Goal: Check status: Check status

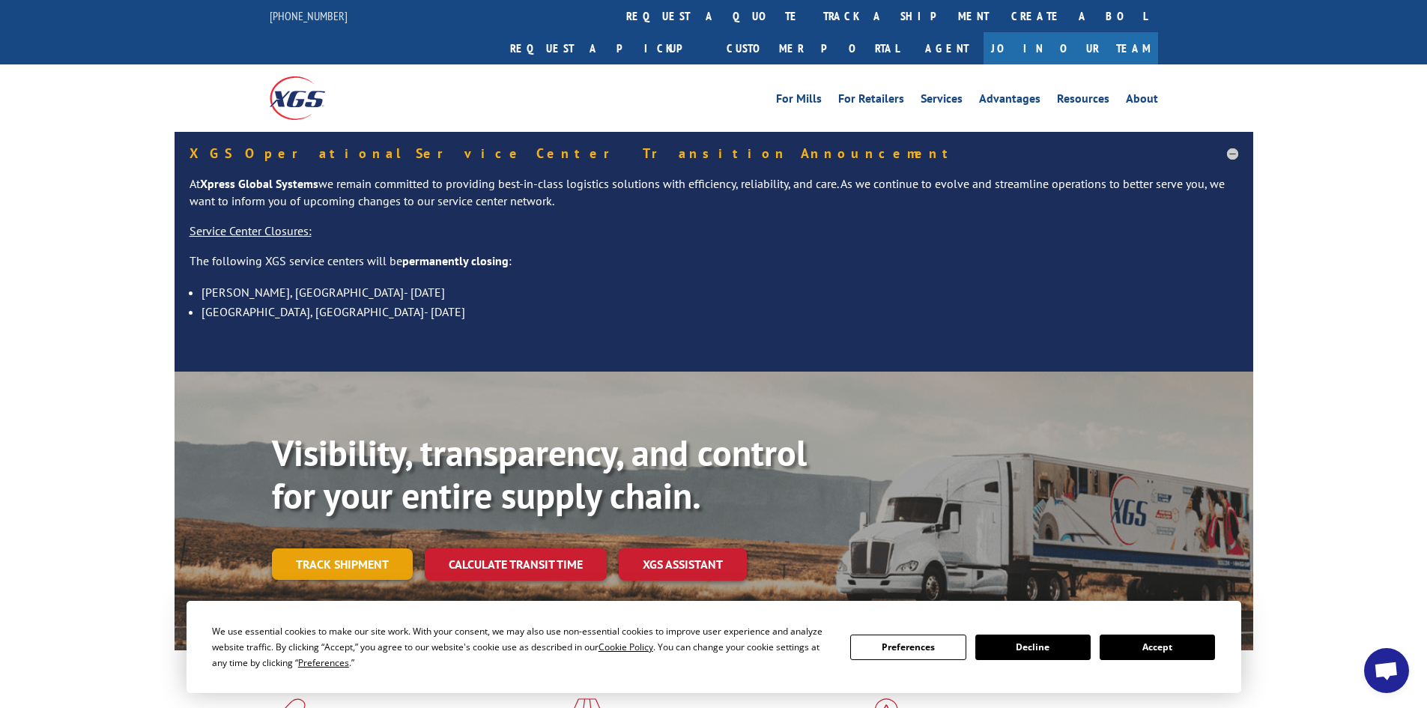
click at [375, 548] on link "Track shipment" at bounding box center [342, 563] width 141 height 31
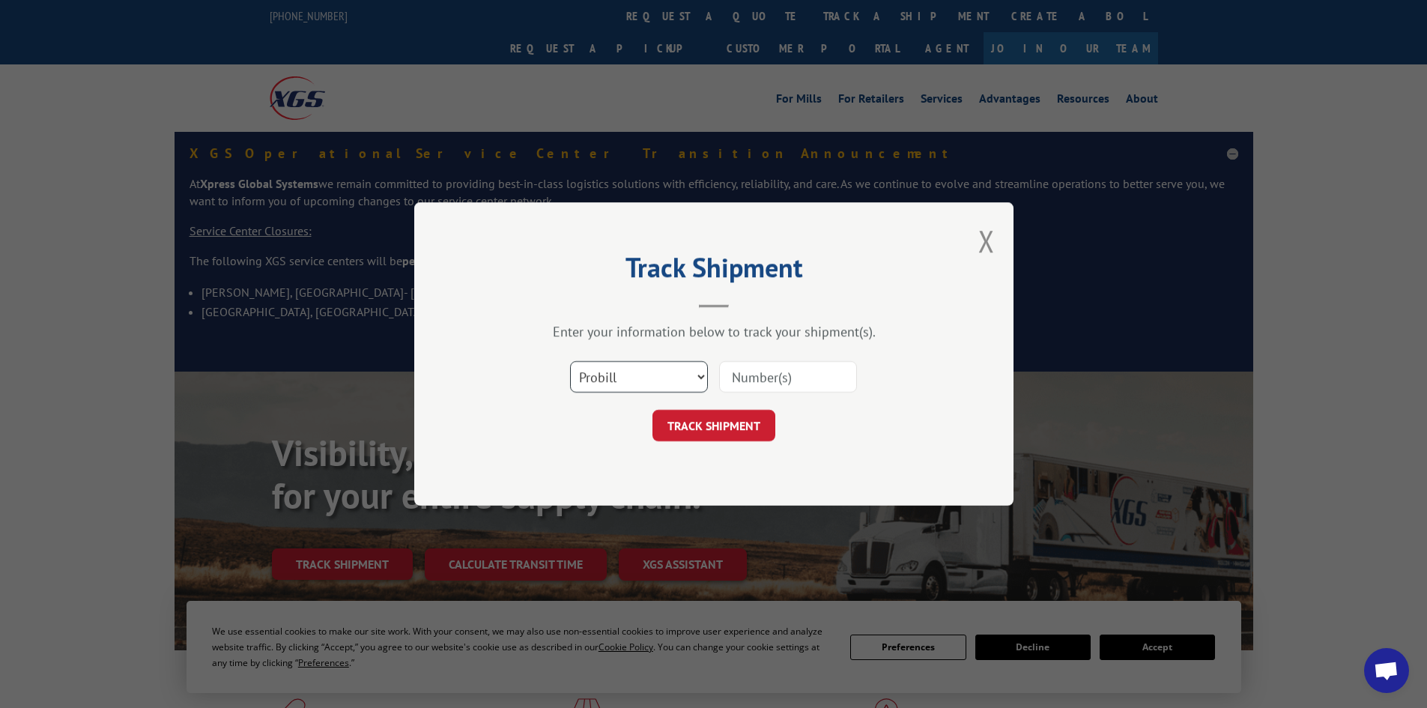
click at [655, 381] on select "Select category... Probill BOL PO" at bounding box center [639, 376] width 138 height 31
click at [570, 361] on select "Select category... Probill BOL PO" at bounding box center [639, 376] width 138 height 31
click at [799, 373] on input at bounding box center [788, 376] width 138 height 31
paste input "17450063"
type input "17450063"
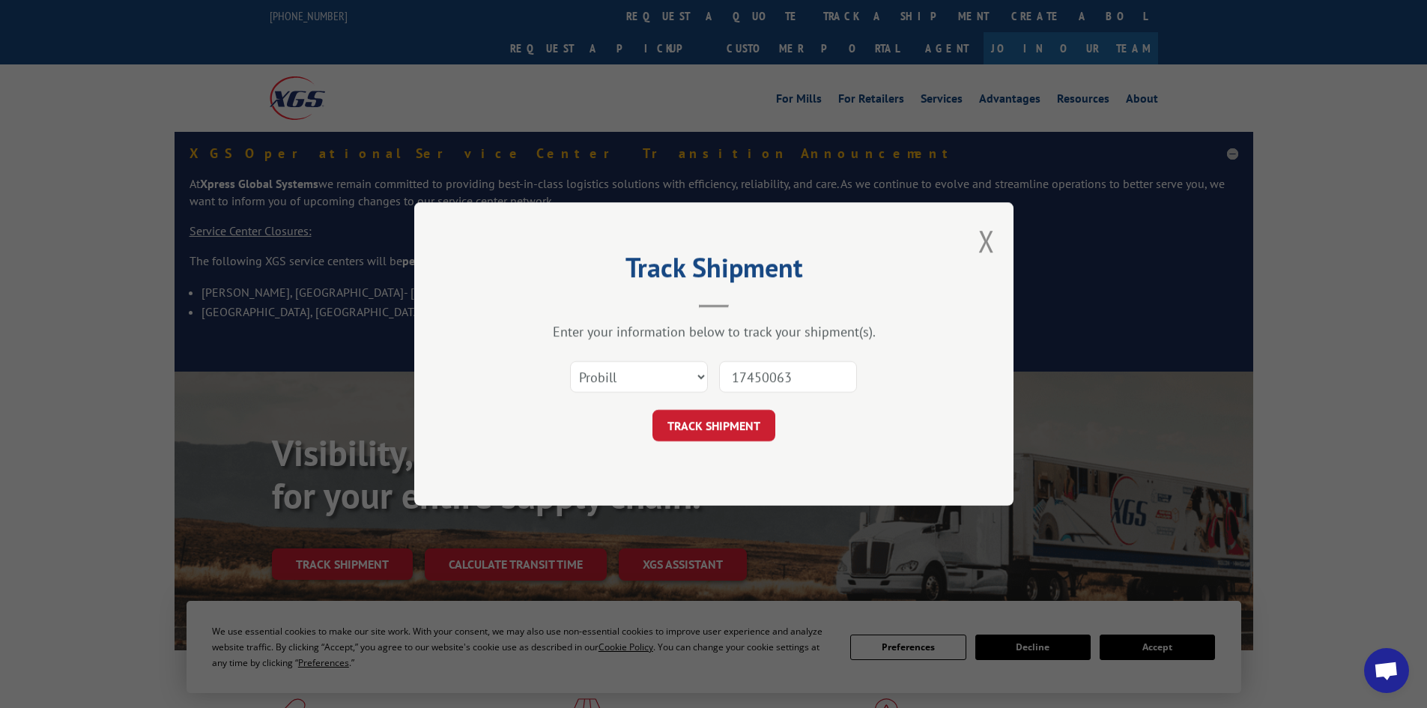
click button "TRACK SHIPMENT" at bounding box center [714, 425] width 123 height 31
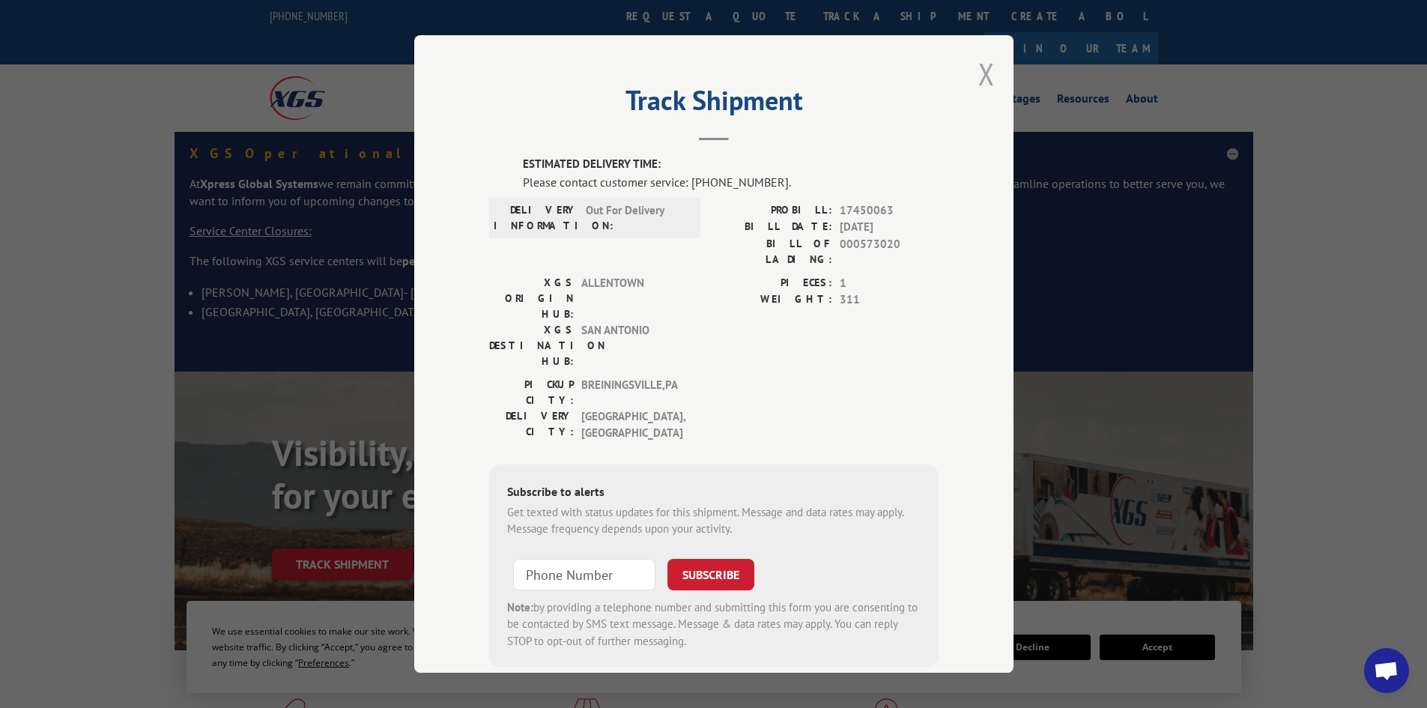
click at [986, 77] on button "Close modal" at bounding box center [987, 74] width 16 height 40
